Goal: Check status: Check status

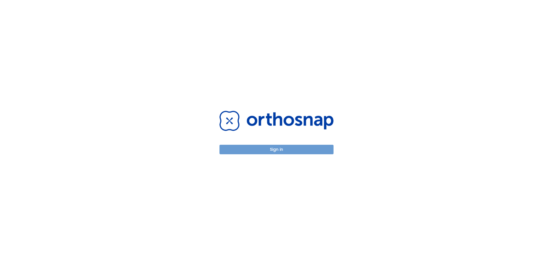
click at [275, 148] on button "Sign in" at bounding box center [276, 148] width 114 height 9
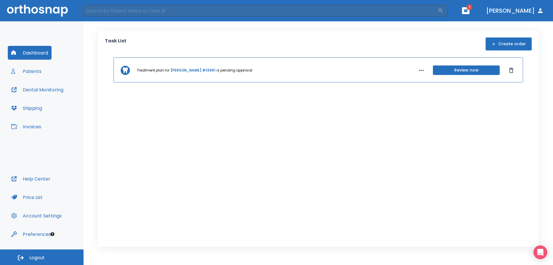
click at [36, 71] on button "Patients" at bounding box center [26, 71] width 37 height 14
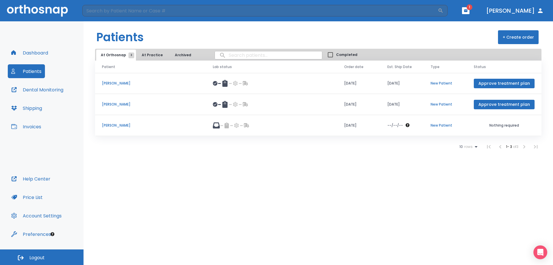
click at [125, 125] on p "[PERSON_NAME]" at bounding box center [150, 125] width 97 height 5
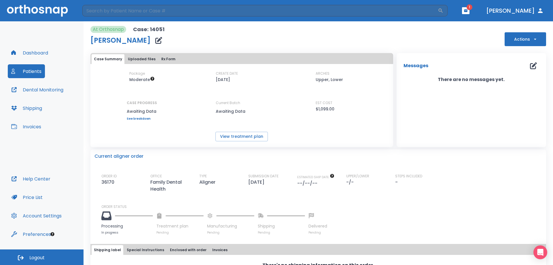
click at [143, 118] on link "See breakdown" at bounding box center [142, 118] width 30 height 3
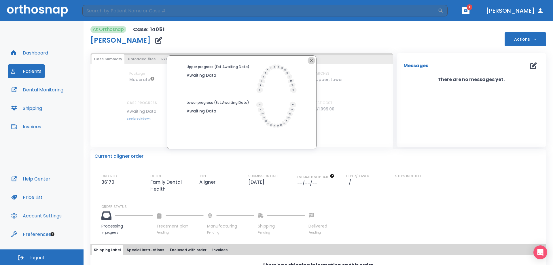
click at [311, 60] on icon "button" at bounding box center [311, 60] width 3 height 3
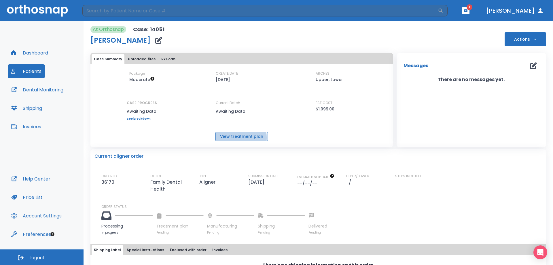
click at [230, 137] on button "View treatment plan" at bounding box center [241, 136] width 52 height 9
click at [149, 60] on button "Uploaded files" at bounding box center [141, 59] width 32 height 10
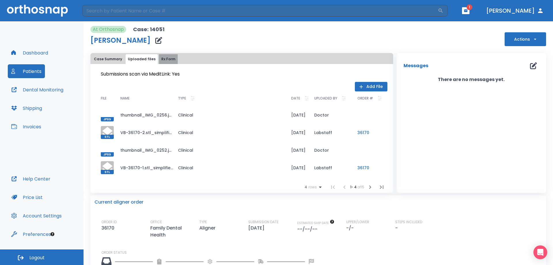
click at [166, 59] on button "Rx Form" at bounding box center [168, 59] width 19 height 10
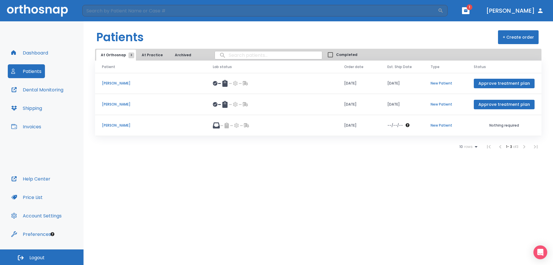
click at [170, 152] on div "10 rows 1 - 3 of 3" at bounding box center [318, 147] width 446 height 12
click at [166, 157] on div "Patients + Create order At Orthosnap 3 At Practice Archived Completed Patient L…" at bounding box center [317, 142] width 469 height 243
click at [199, 225] on div "Patients + Create order At Orthosnap 3 At Practice Archived Completed Patient L…" at bounding box center [317, 142] width 469 height 243
click at [467, 9] on icon "button" at bounding box center [465, 10] width 3 height 3
click at [484, 23] on span "4" at bounding box center [490, 24] width 12 height 8
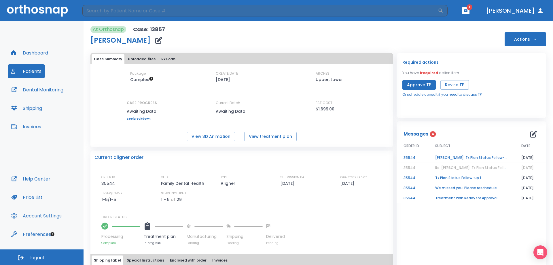
click at [437, 233] on div "Messages 4 ORDER ID SUBJECT DATE 35544 [PERSON_NAME]: Tx Plan Status Follow-up …" at bounding box center [470, 209] width 149 height 177
click at [436, 233] on div "Messages 4 ORDER ID SUBJECT DATE 35544 [PERSON_NAME]: Tx Plan Status Follow-up …" at bounding box center [470, 209] width 149 height 177
click at [37, 52] on button "Dashboard" at bounding box center [30, 53] width 44 height 14
